Goal: Navigation & Orientation: Go to known website

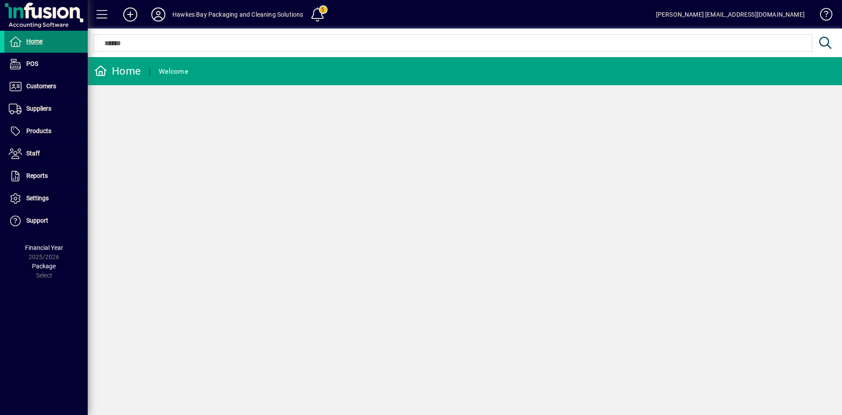
click at [41, 42] on span "Home" at bounding box center [34, 41] width 16 height 7
